Goal: Check status

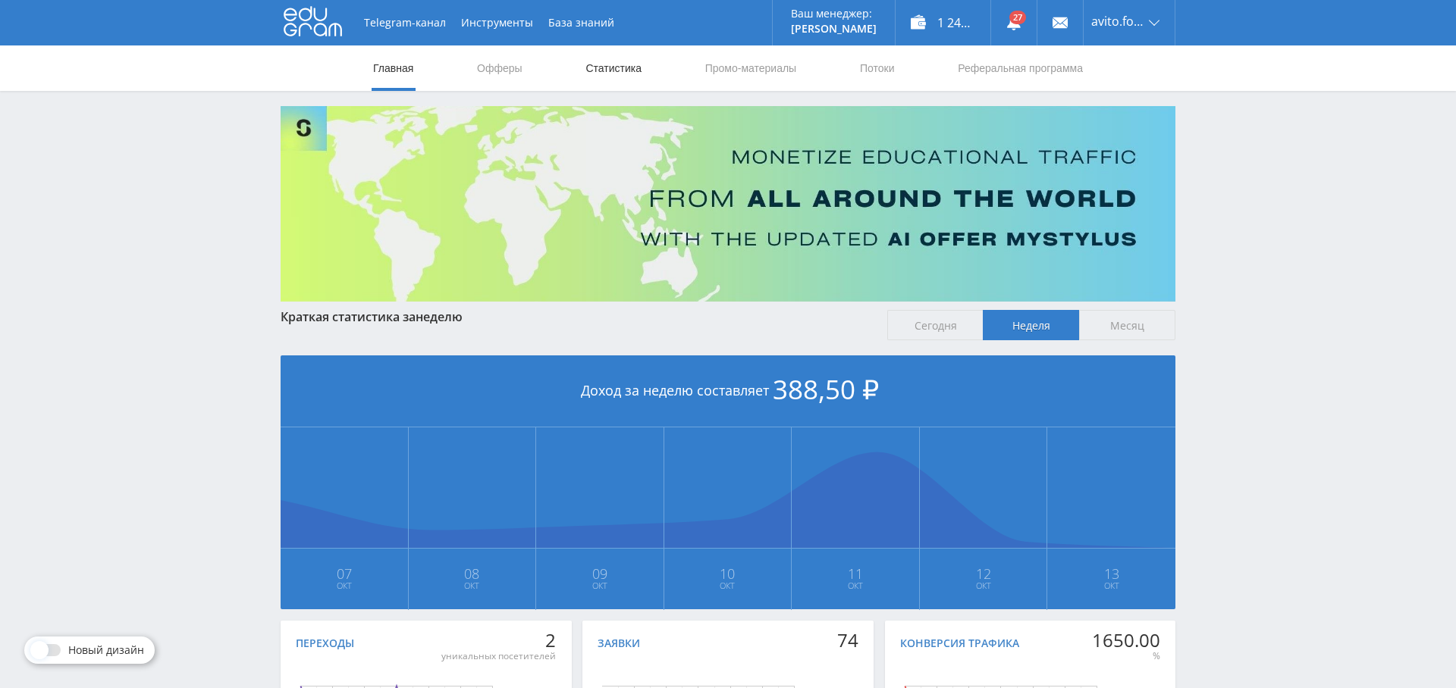
click at [600, 62] on link "Статистика" at bounding box center [613, 67] width 59 height 45
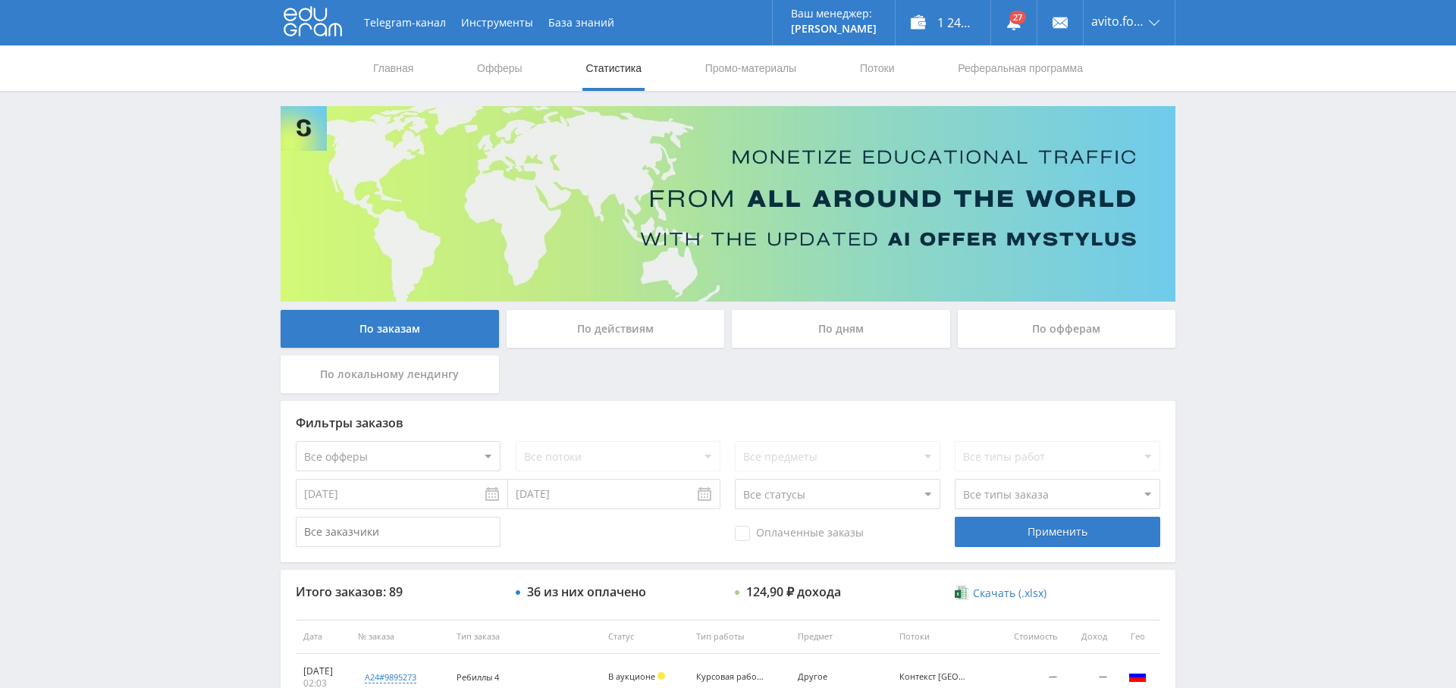
click at [413, 456] on select "Все офферы MyStylus MyStylus - Revshare Кэмп Studybay Автор24 Studybay [GEOGRAP…" at bounding box center [398, 456] width 205 height 30
select select "1"
click at [642, 458] on select "Все потоки Авито сайт 23 ФТ Авито сайт 21 Контекст new лендинг Контекст Авито с…" at bounding box center [618, 456] width 205 height 30
select select "6624068"
click at [516, 441] on select "Все потоки Авито сайт 23 ФТ Авито сайт 21 Контекст new лендинг Контекст Авито с…" at bounding box center [618, 456] width 205 height 30
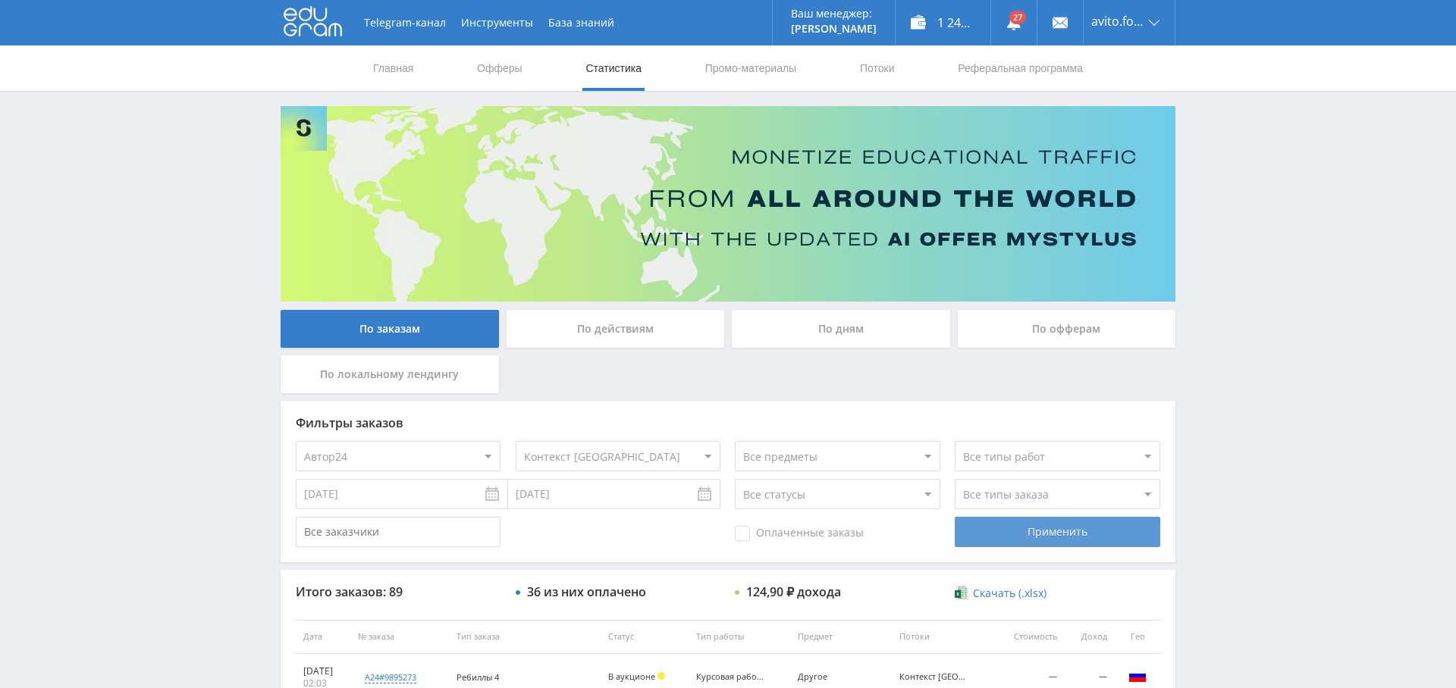
click at [1054, 530] on div "Применить" at bounding box center [1057, 532] width 205 height 30
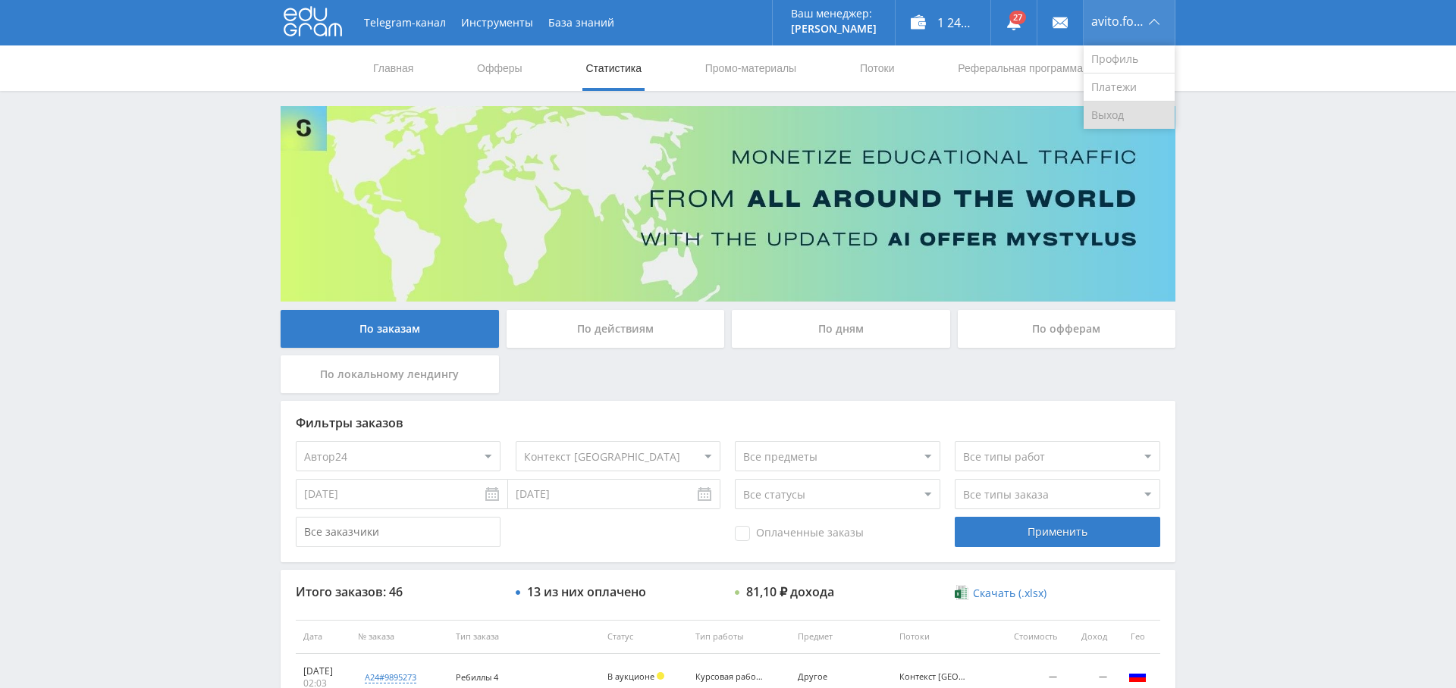
click at [1126, 110] on link "Выход" at bounding box center [1128, 115] width 91 height 27
